Goal: Transaction & Acquisition: Download file/media

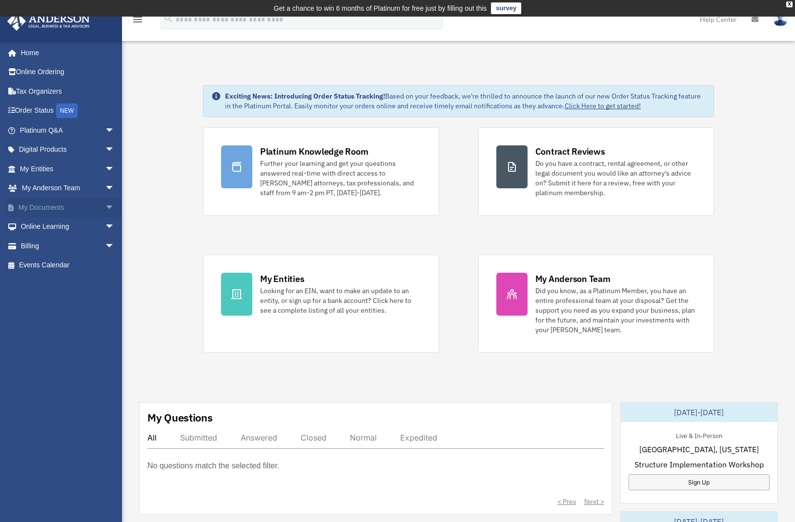
click at [83, 208] on link "My Documents arrow_drop_down" at bounding box center [68, 208] width 123 height 20
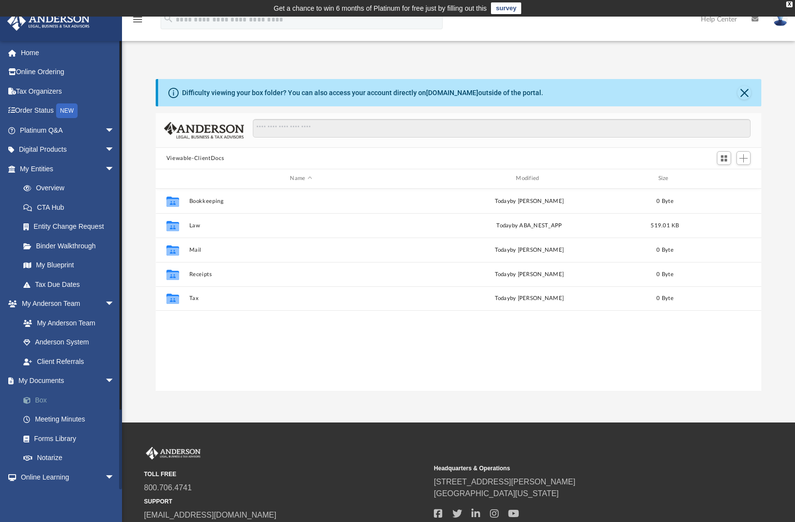
scroll to position [215, 599]
click at [46, 392] on link "Box" at bounding box center [72, 401] width 116 height 20
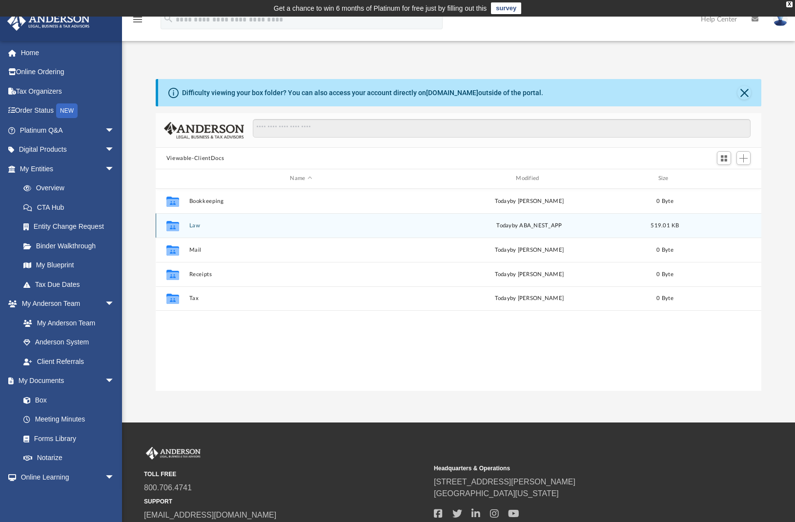
click at [220, 230] on div "Collaborated Folder Law [DATE] by ABA_NEST_APP 519.01 KB" at bounding box center [459, 225] width 606 height 24
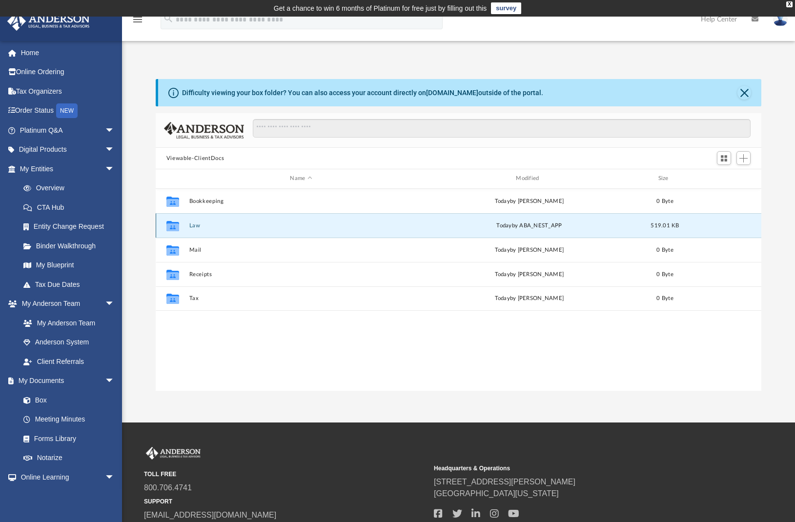
click at [192, 227] on button "Law" at bounding box center [301, 226] width 224 height 6
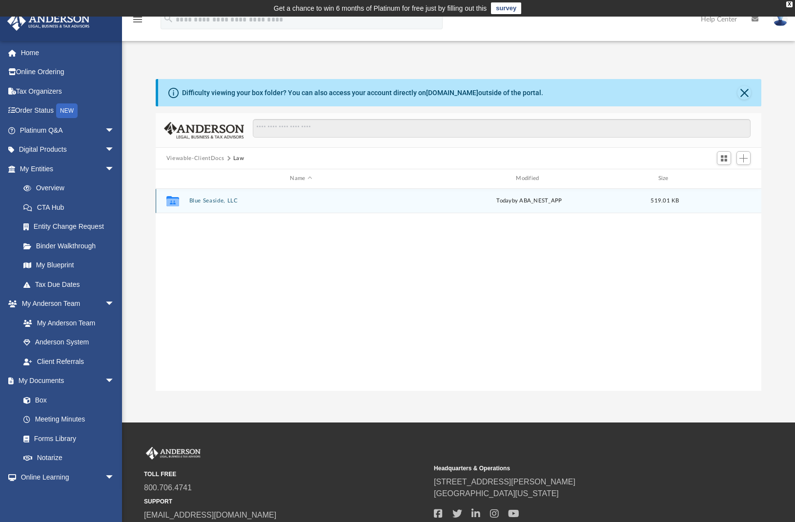
click at [201, 207] on div "Collaborated Folder Blue Seaside, LLC [DATE] by ABA_NEST_APP 519.01 KB" at bounding box center [459, 201] width 606 height 24
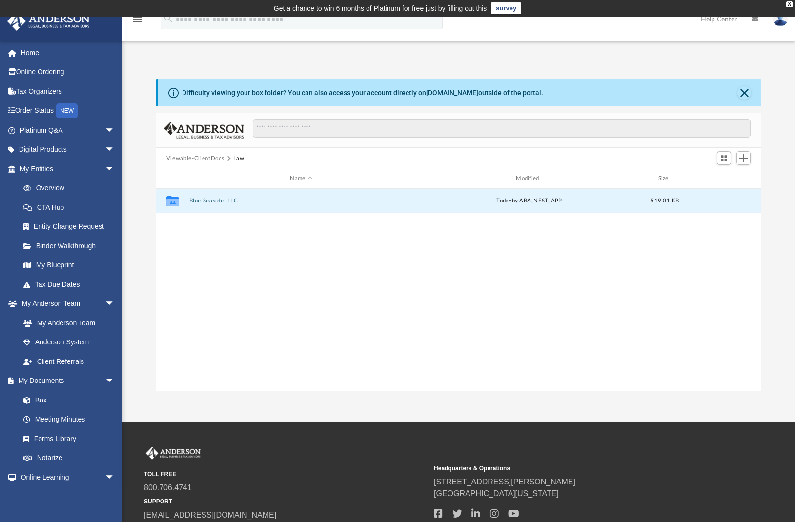
click at [203, 202] on button "Blue Seaside, LLC" at bounding box center [301, 201] width 224 height 6
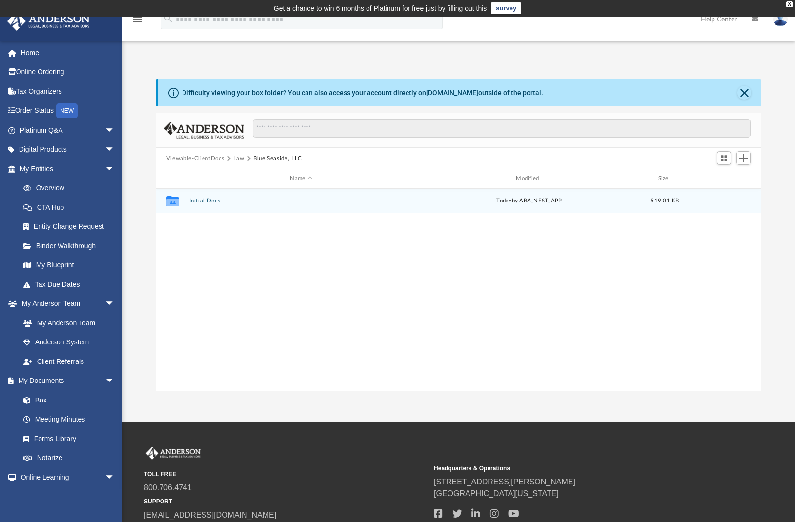
click at [217, 204] on button "Initial Docs" at bounding box center [301, 201] width 224 height 6
click at [723, 202] on span "More options" at bounding box center [724, 200] width 8 height 5
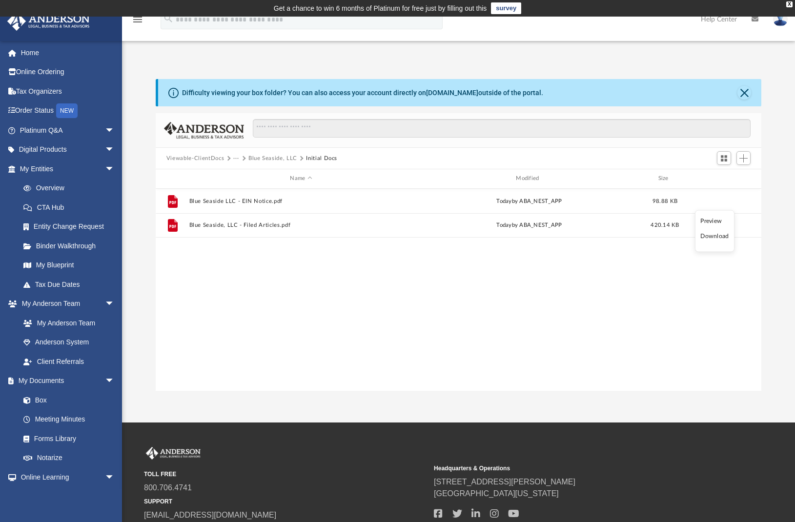
click at [716, 236] on li "Download" at bounding box center [715, 236] width 28 height 10
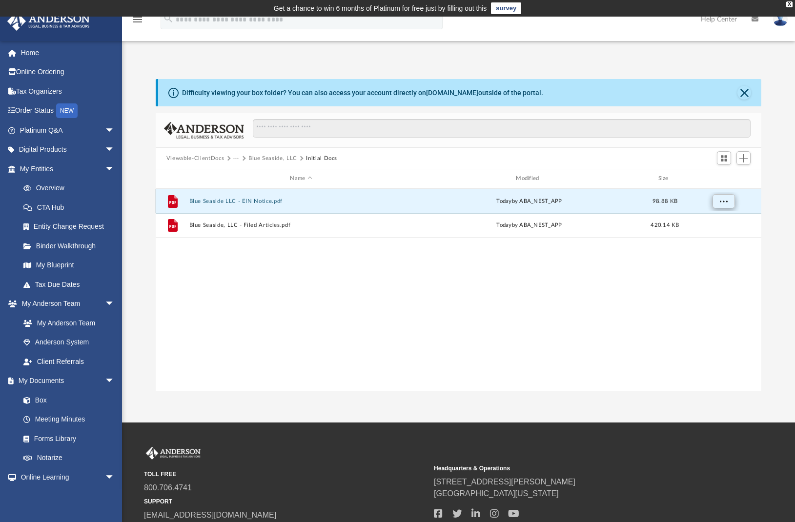
click at [727, 201] on span "More options" at bounding box center [724, 200] width 8 height 5
click at [719, 233] on li "Download" at bounding box center [715, 236] width 28 height 10
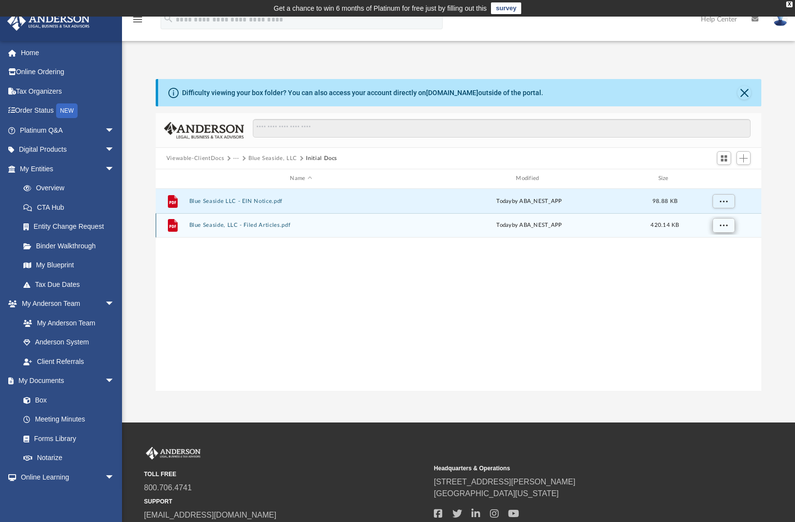
click at [726, 227] on span "More options" at bounding box center [724, 225] width 8 height 5
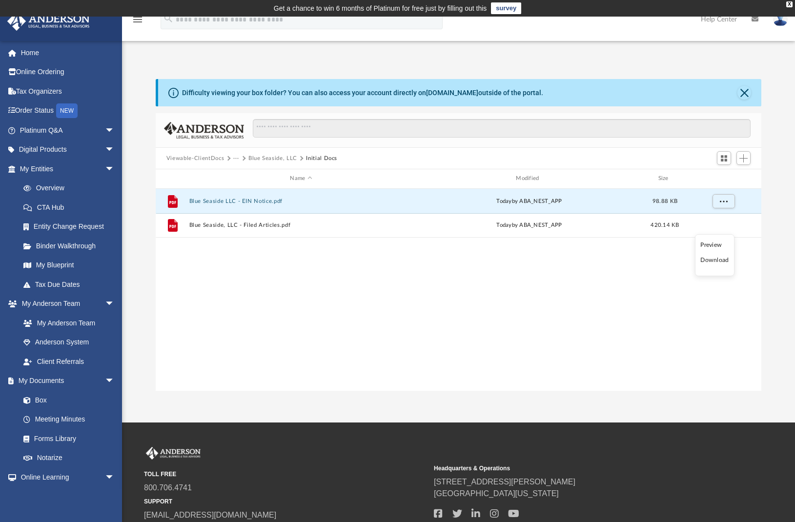
click at [718, 257] on li "Download" at bounding box center [715, 260] width 28 height 10
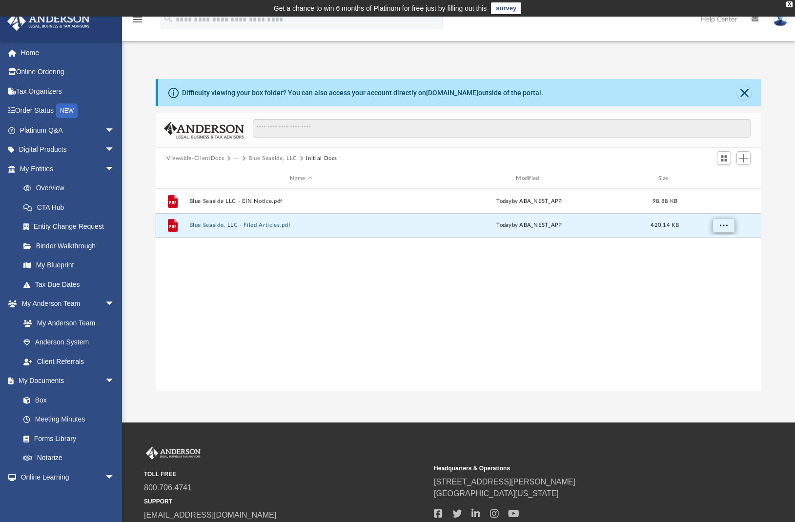
click at [722, 225] on span "More options" at bounding box center [724, 225] width 8 height 5
